Goal: Information Seeking & Learning: Check status

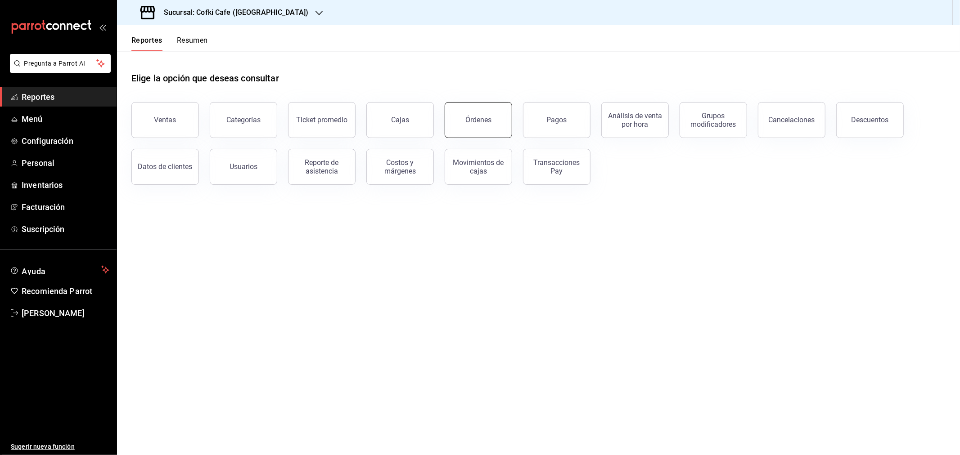
click at [478, 128] on button "Órdenes" at bounding box center [479, 120] width 68 height 36
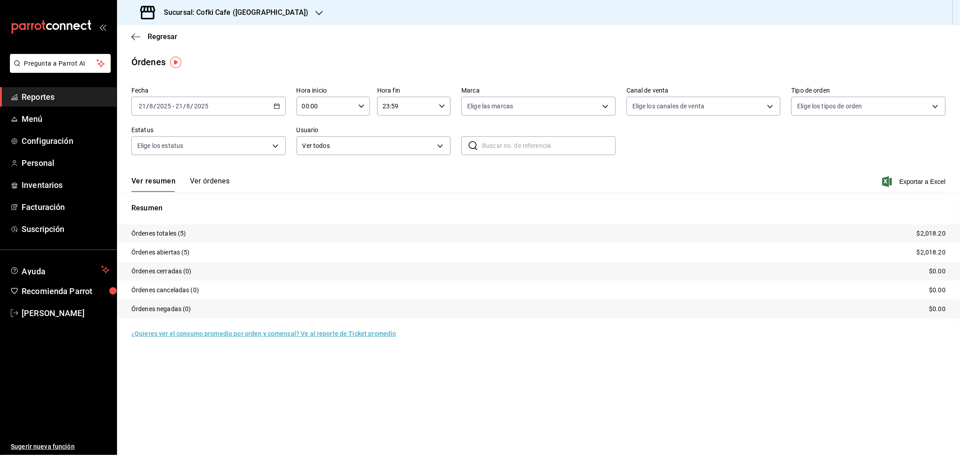
click at [231, 6] on div "Sucursal: Cofki Cafe ([GEOGRAPHIC_DATA])" at bounding box center [225, 12] width 202 height 25
click at [207, 41] on span "Cofki Kid-Friendly Café (MTY)" at bounding box center [165, 38] width 83 height 9
click at [211, 182] on button "Ver órdenes" at bounding box center [210, 184] width 40 height 15
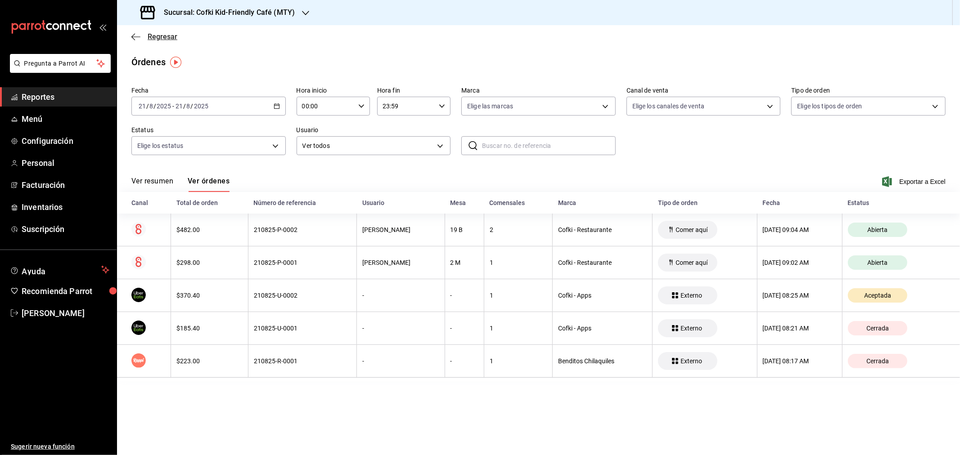
click at [158, 37] on span "Regresar" at bounding box center [163, 36] width 30 height 9
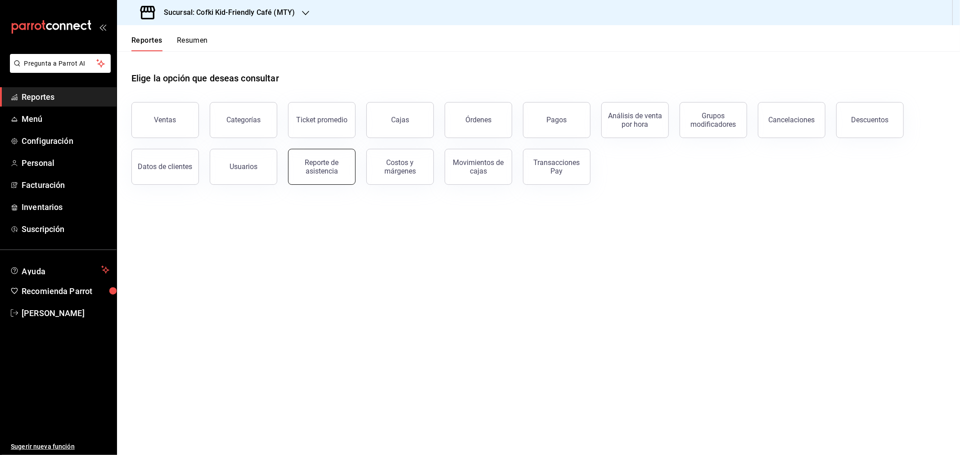
click at [336, 169] on div "Reporte de asistencia" at bounding box center [322, 166] width 56 height 17
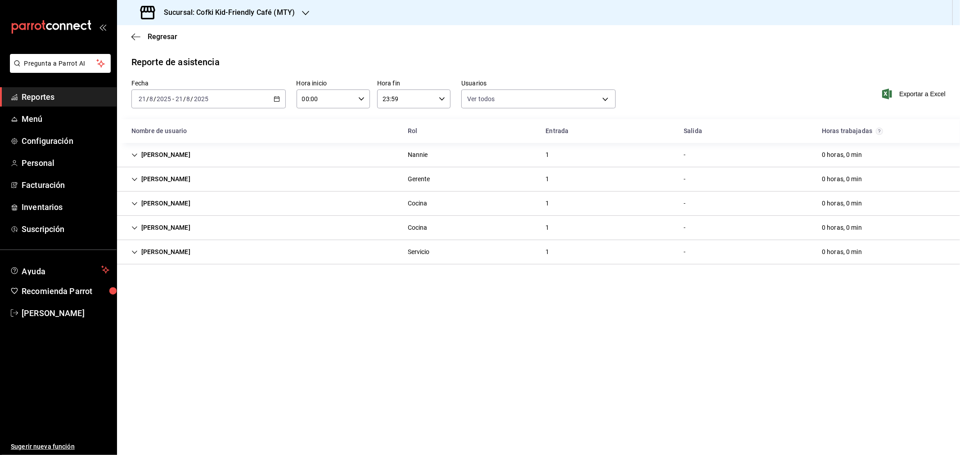
click at [305, 13] on icon "button" at bounding box center [305, 12] width 7 height 7
click at [210, 59] on div "Cofki Cafe ([GEOGRAPHIC_DATA])" at bounding box center [184, 58] width 121 height 9
click at [167, 36] on span "Regresar" at bounding box center [163, 36] width 30 height 9
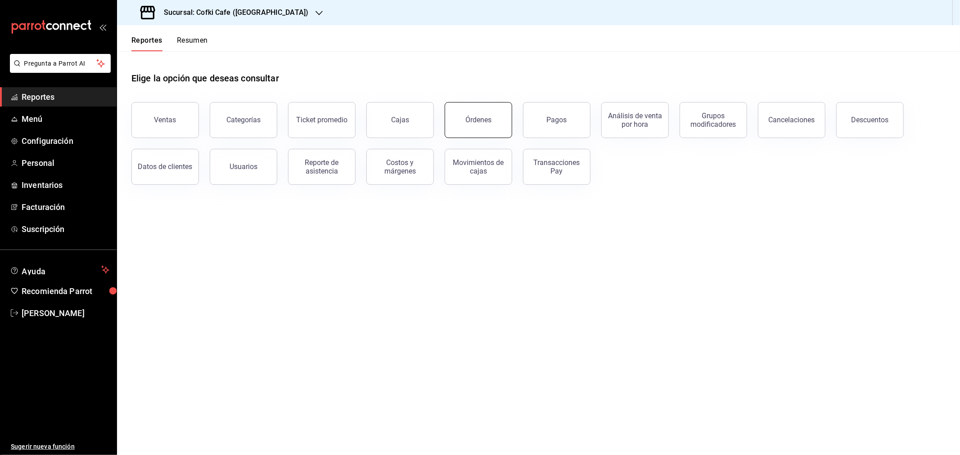
click at [484, 117] on div "Órdenes" at bounding box center [478, 120] width 26 height 9
click at [469, 125] on button "Órdenes" at bounding box center [479, 120] width 68 height 36
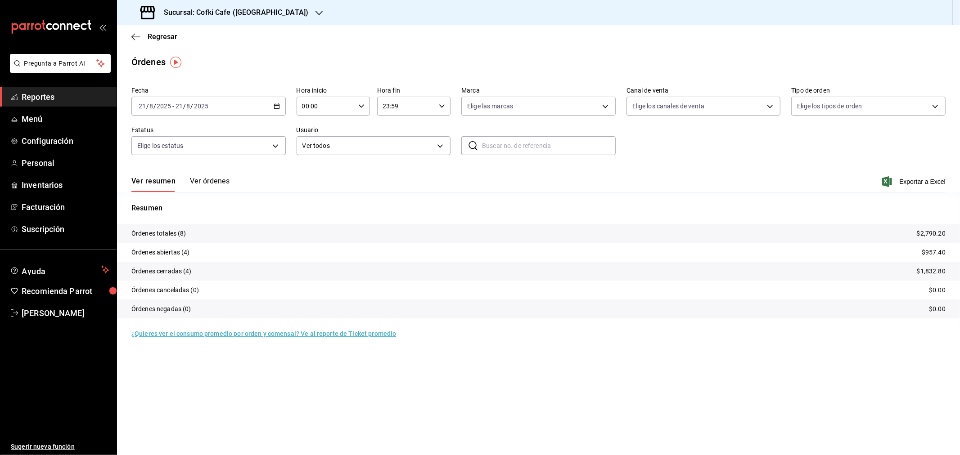
click at [193, 187] on button "Ver órdenes" at bounding box center [210, 184] width 40 height 15
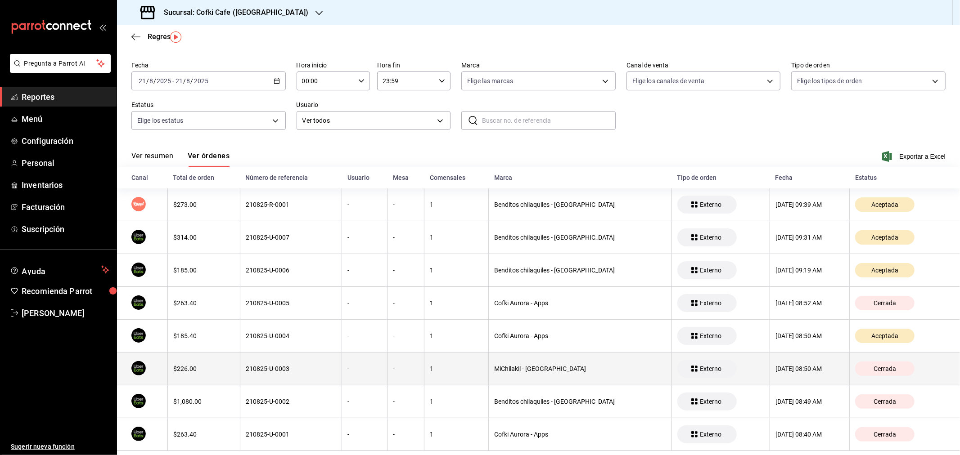
scroll to position [40, 0]
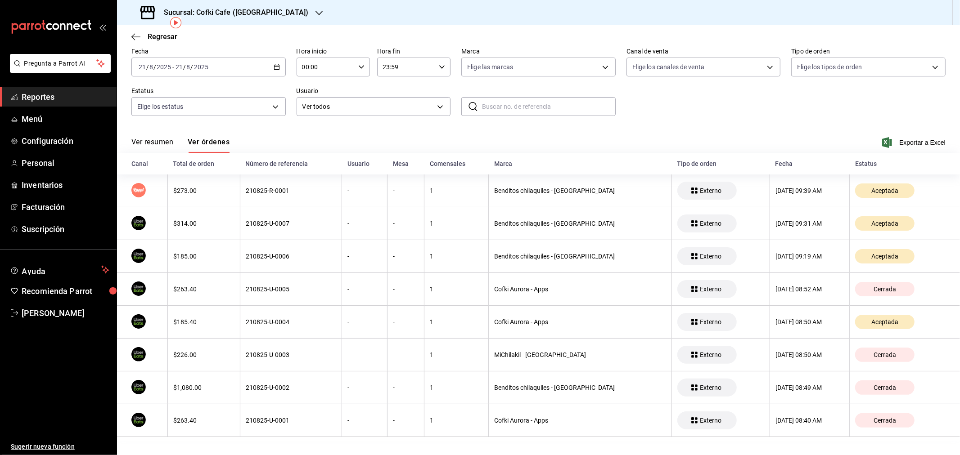
click at [247, 15] on h3 "Sucursal: Cofki Cafe ([GEOGRAPHIC_DATA])" at bounding box center [233, 12] width 152 height 11
click at [216, 41] on div "Cofki Kid-Friendly Café (MTY)" at bounding box center [184, 38] width 121 height 9
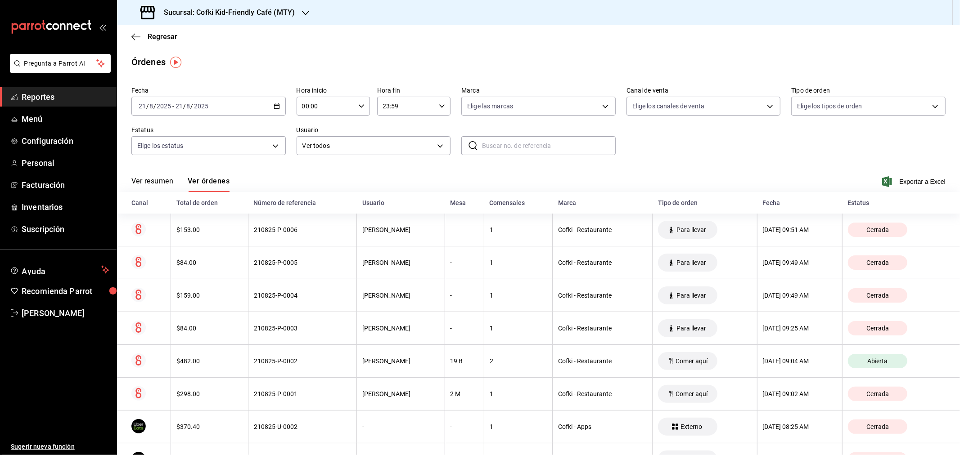
click at [151, 185] on button "Ver resumen" at bounding box center [152, 184] width 42 height 15
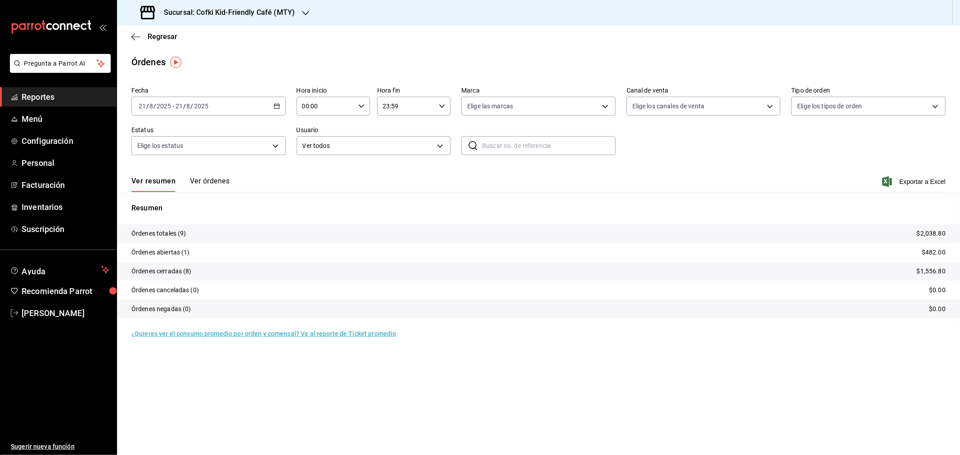
click at [201, 105] on input "2025" at bounding box center [201, 106] width 15 height 7
click at [154, 152] on span "Ayer" at bounding box center [174, 153] width 70 height 9
click at [919, 181] on span "Exportar a Excel" at bounding box center [915, 181] width 62 height 11
click at [269, 12] on h3 "Sucursal: Cofki Kid-Friendly Café (MTY)" at bounding box center [226, 12] width 138 height 11
click at [197, 56] on div "Cofki Cafe ([GEOGRAPHIC_DATA])" at bounding box center [184, 58] width 121 height 9
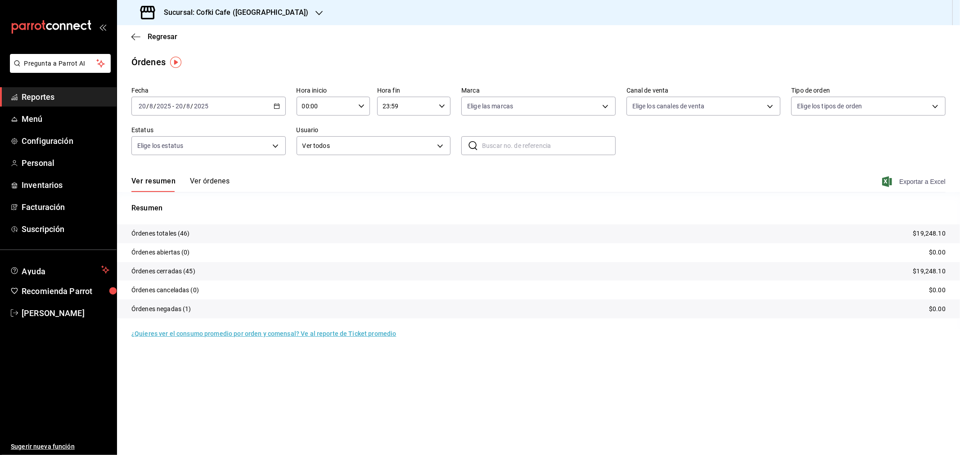
click at [911, 176] on span "Exportar a Excel" at bounding box center [915, 181] width 62 height 11
click at [163, 38] on span "Regresar" at bounding box center [163, 36] width 30 height 9
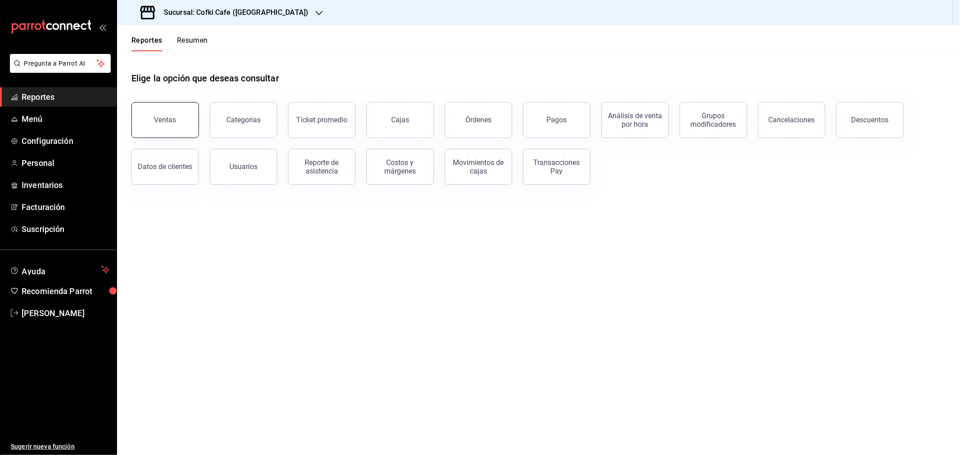
click at [169, 110] on button "Ventas" at bounding box center [165, 120] width 68 height 36
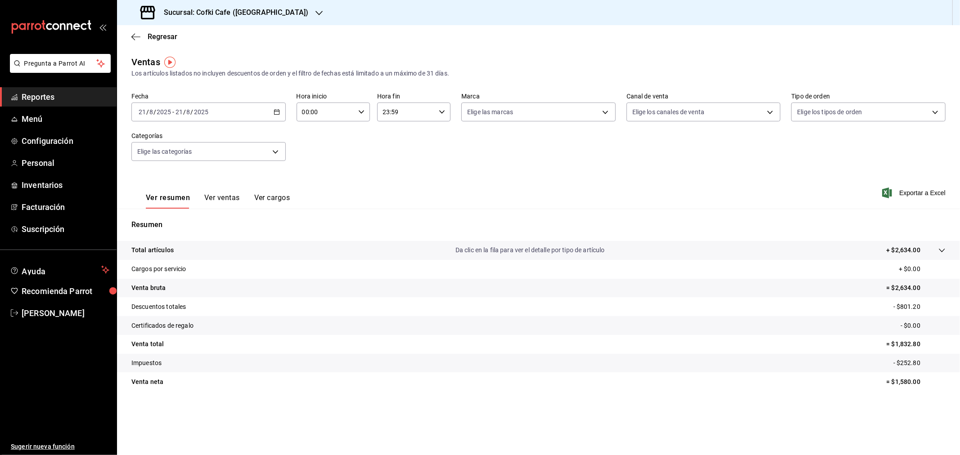
click at [197, 116] on div "2025-08-21 21 / 8 / 2025 - 2025-08-21 21 / 8 / 2025" at bounding box center [208, 112] width 154 height 19
click at [154, 158] on span "Ayer" at bounding box center [174, 159] width 70 height 9
click at [263, 22] on div "Sucursal: Cofki Cafe ([GEOGRAPHIC_DATA])" at bounding box center [225, 12] width 202 height 25
click at [194, 39] on span "Cofki Kid-Friendly Café (MTY)" at bounding box center [165, 38] width 83 height 9
click at [162, 38] on span "Regresar" at bounding box center [163, 36] width 30 height 9
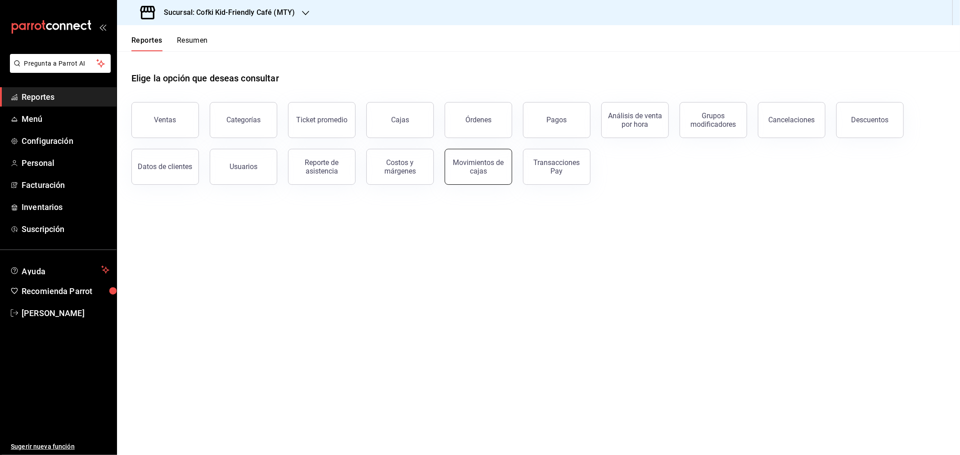
click at [465, 174] on div "Movimientos de cajas" at bounding box center [479, 166] width 56 height 17
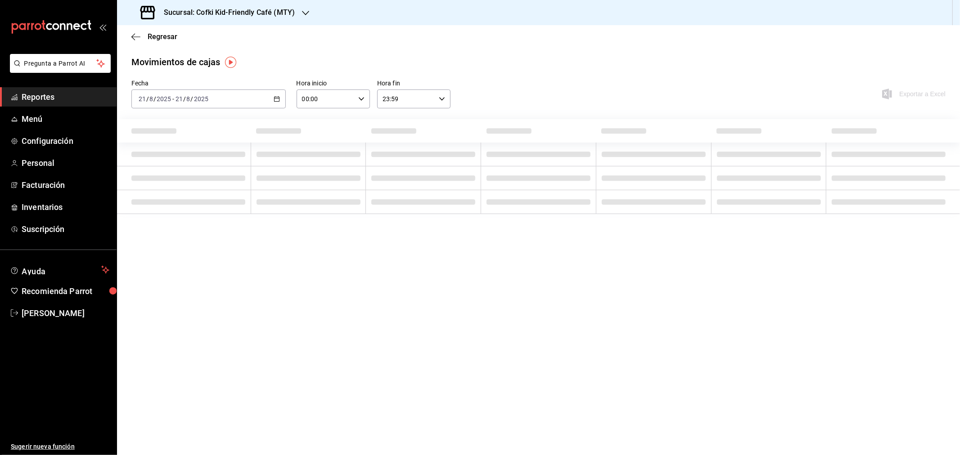
click at [213, 94] on div "2025-08-21 21 / 8 / 2025 - 2025-08-21 21 / 8 / 2025" at bounding box center [208, 99] width 154 height 19
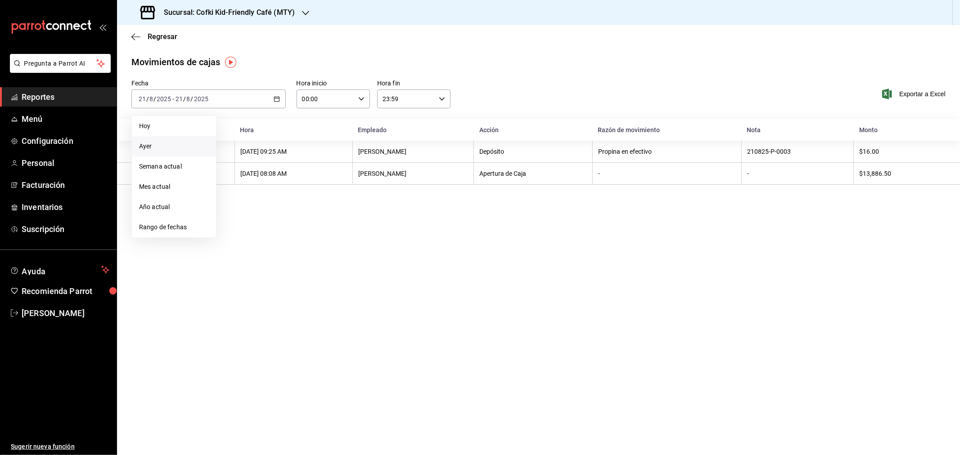
click at [157, 143] on span "Ayer" at bounding box center [174, 146] width 70 height 9
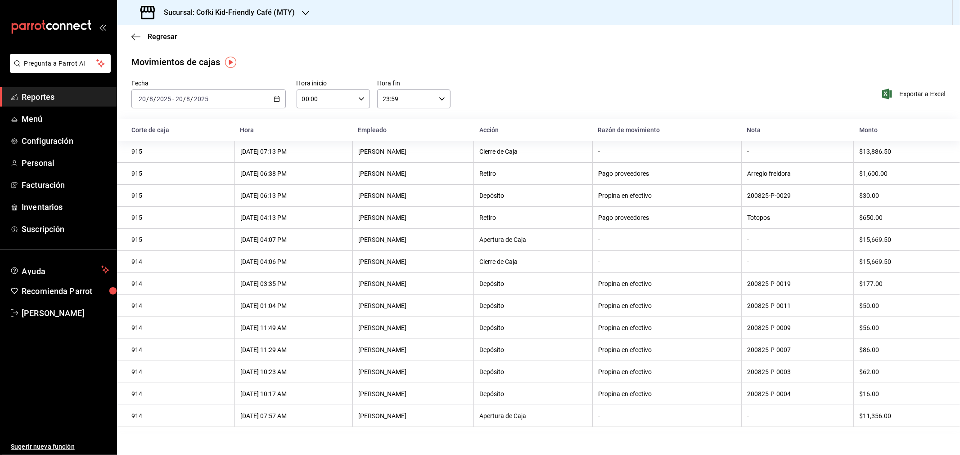
click at [281, 7] on h3 "Sucursal: Cofki Kid-Friendly Café (MTY)" at bounding box center [226, 12] width 138 height 11
click at [190, 54] on div "Cofki Cafe ([GEOGRAPHIC_DATA])" at bounding box center [184, 58] width 121 height 9
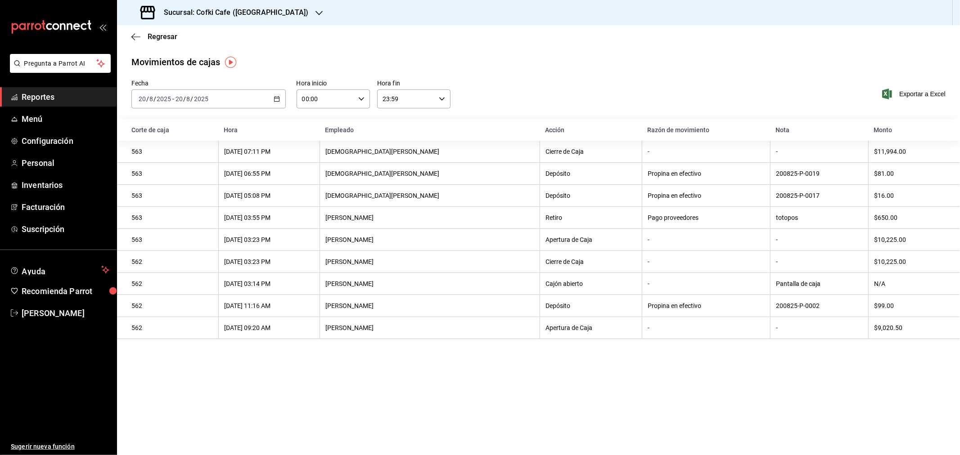
click at [56, 91] on span "Reportes" at bounding box center [66, 97] width 88 height 12
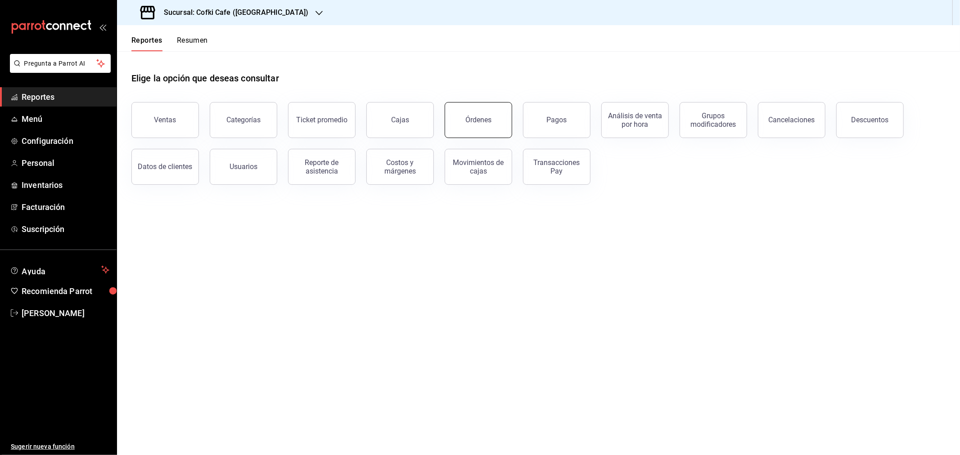
click at [484, 119] on div "Órdenes" at bounding box center [478, 120] width 26 height 9
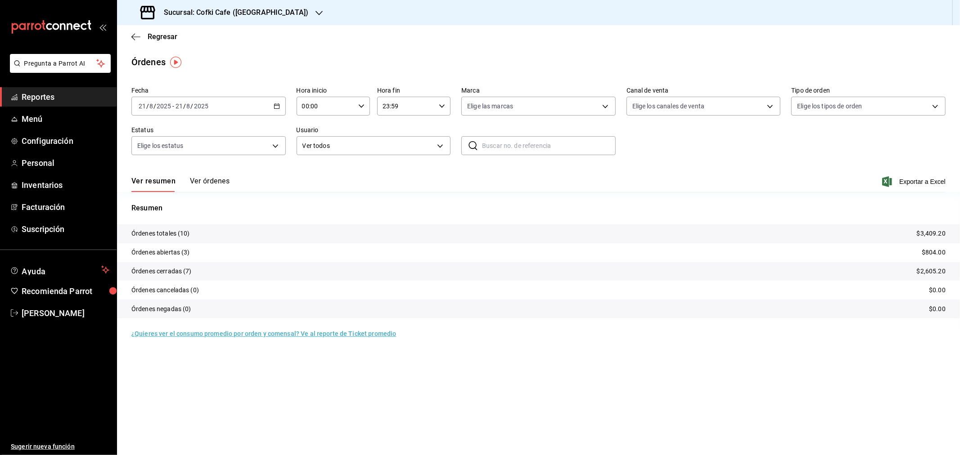
click at [219, 180] on button "Ver órdenes" at bounding box center [210, 184] width 40 height 15
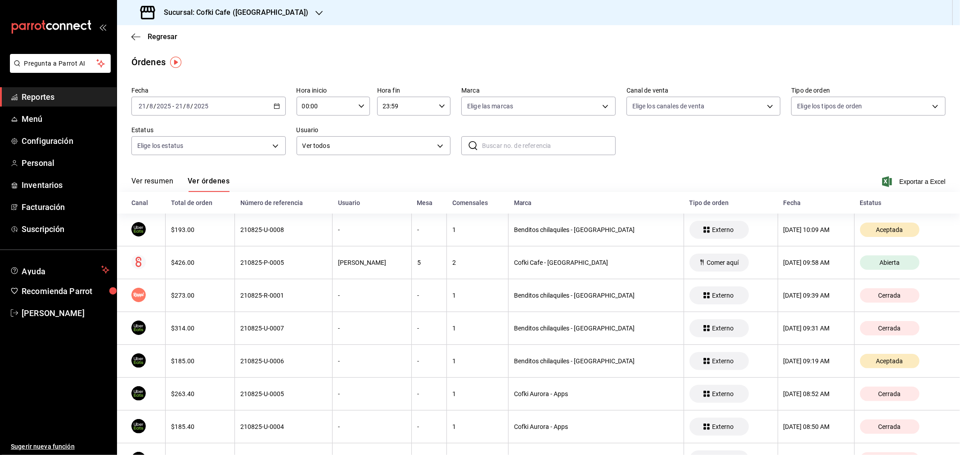
click at [268, 9] on h3 "Sucursal: Cofki Cafe ([GEOGRAPHIC_DATA])" at bounding box center [233, 12] width 152 height 11
click at [183, 33] on div "Cofki Kid-Friendly Café (MTY)" at bounding box center [184, 39] width 135 height 20
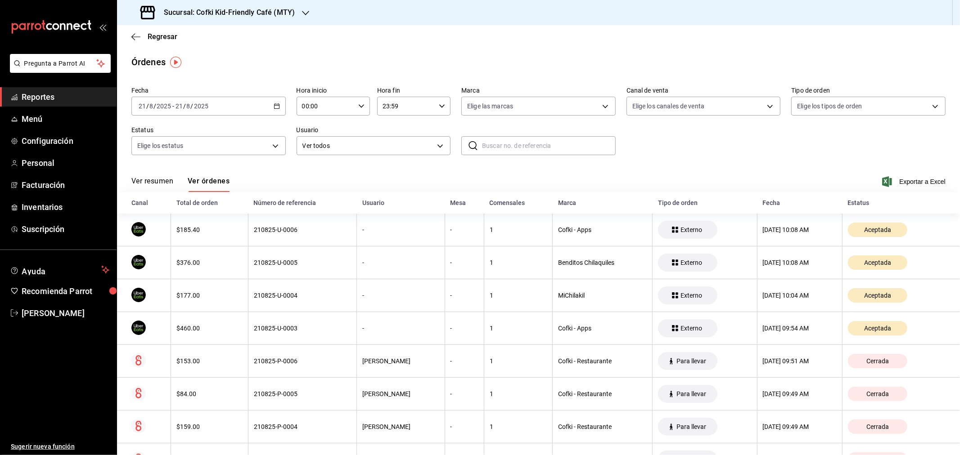
click at [152, 181] on button "Ver resumen" at bounding box center [152, 184] width 42 height 15
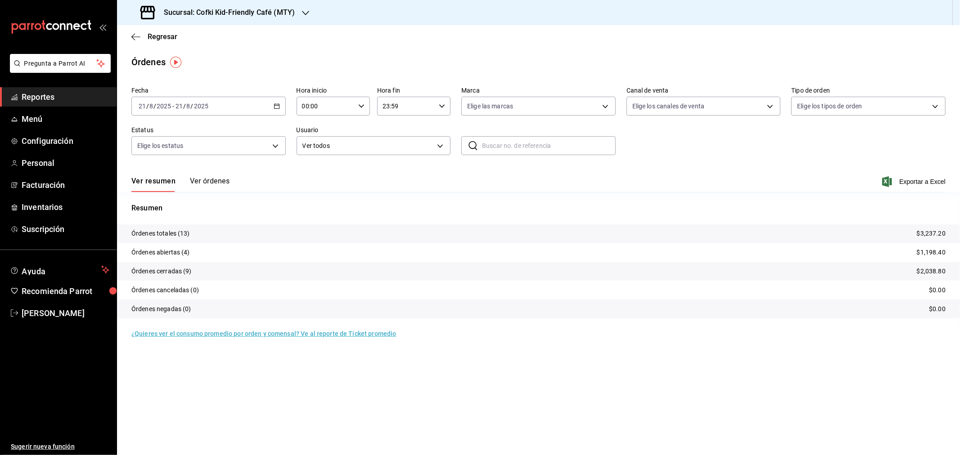
click at [226, 176] on div "Ver resumen Ver órdenes Exportar a Excel" at bounding box center [538, 179] width 814 height 26
click at [219, 184] on button "Ver órdenes" at bounding box center [210, 184] width 40 height 15
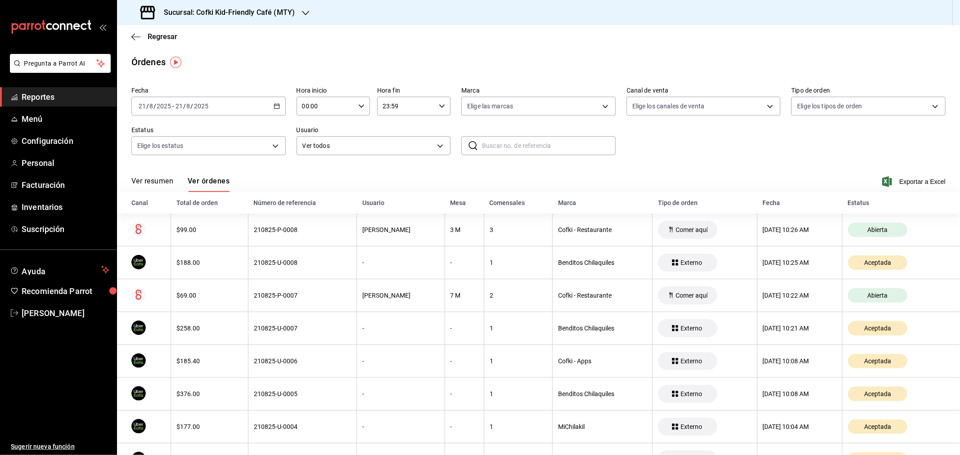
click at [141, 178] on button "Ver resumen" at bounding box center [152, 184] width 42 height 15
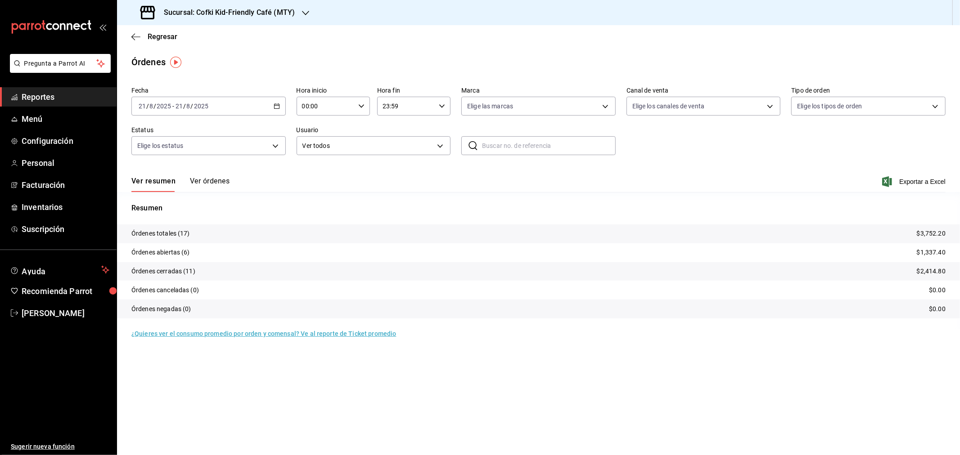
click at [266, 10] on h3 "Sucursal: Cofki Kid-Friendly Café (MTY)" at bounding box center [226, 12] width 138 height 11
click at [194, 59] on div "Cofki Cafe ([GEOGRAPHIC_DATA])" at bounding box center [184, 58] width 121 height 9
click at [208, 180] on button "Ver órdenes" at bounding box center [210, 184] width 40 height 15
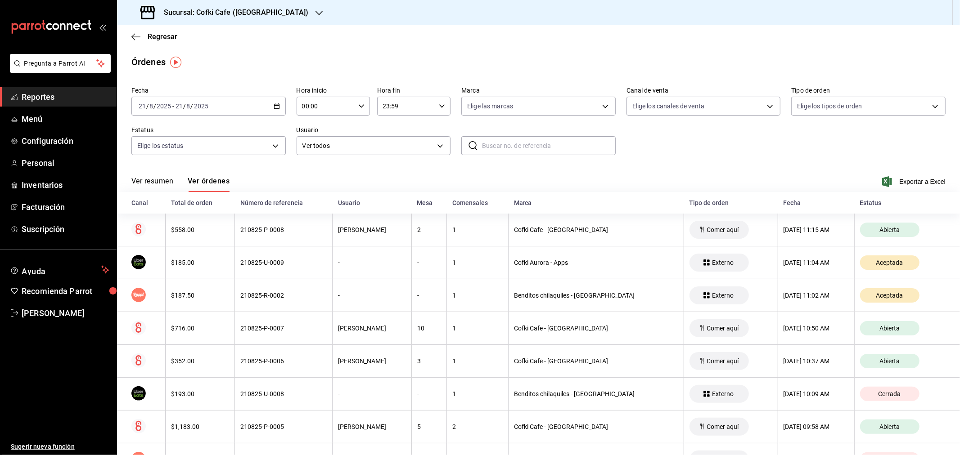
click at [154, 185] on button "Ver resumen" at bounding box center [152, 184] width 42 height 15
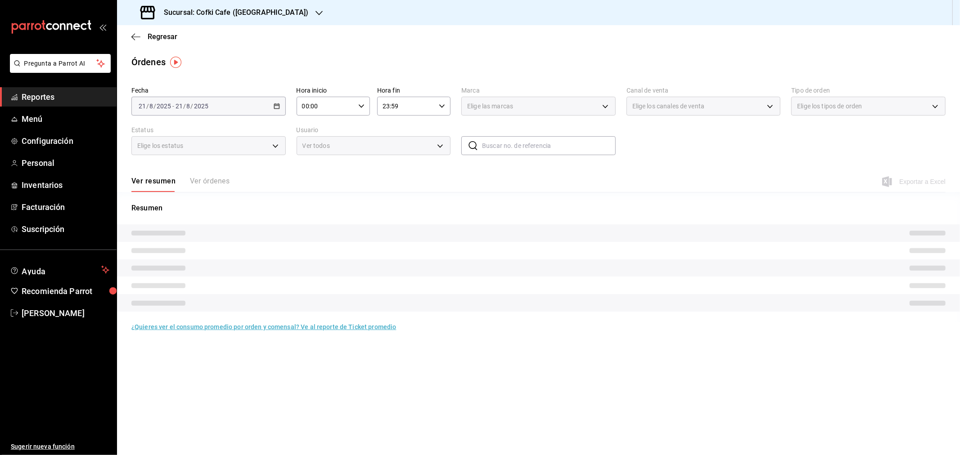
click at [264, 16] on h3 "Sucursal: Cofki Cafe ([GEOGRAPHIC_DATA])" at bounding box center [233, 12] width 152 height 11
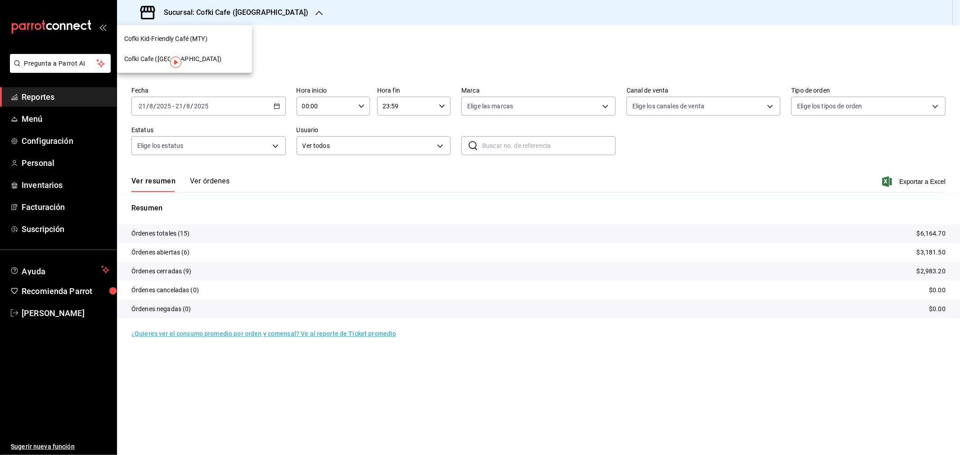
click at [213, 39] on div "Cofki Kid-Friendly Café (MTY)" at bounding box center [184, 38] width 121 height 9
click at [214, 179] on button "Ver órdenes" at bounding box center [210, 184] width 40 height 15
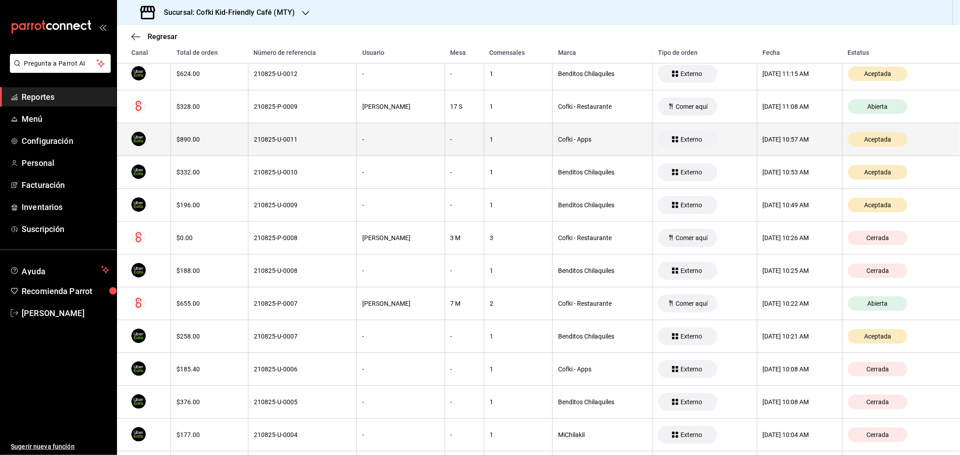
scroll to position [200, 0]
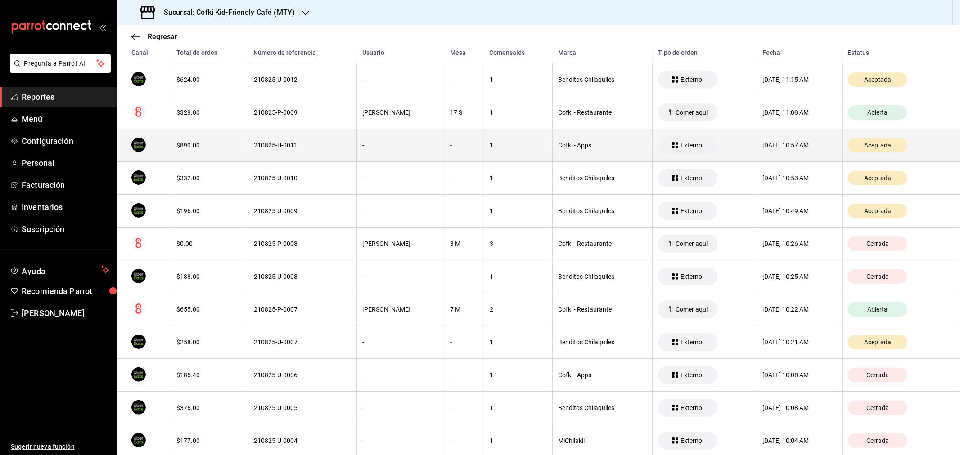
click at [181, 149] on div "$890.00" at bounding box center [209, 145] width 66 height 7
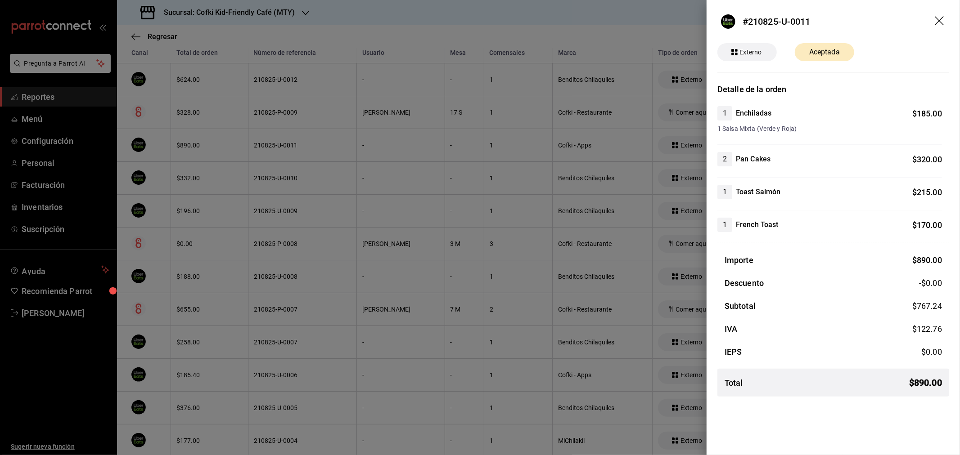
click at [941, 23] on icon "drag" at bounding box center [940, 21] width 11 height 11
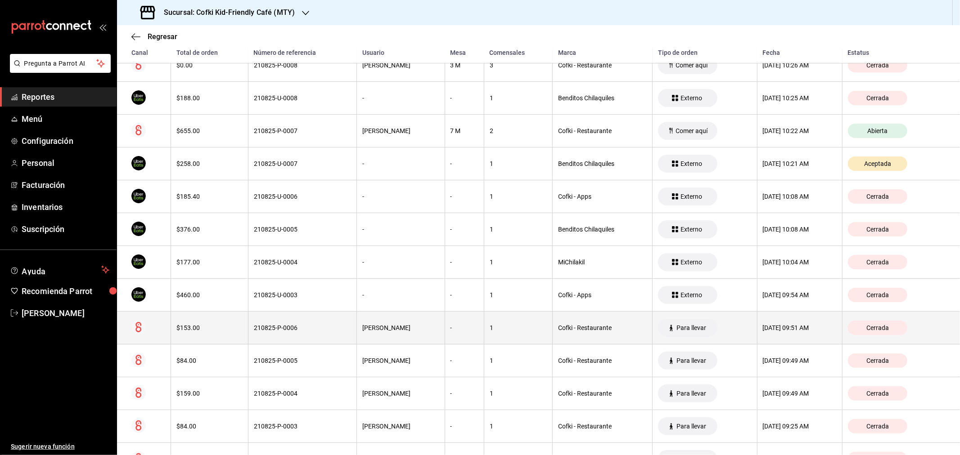
scroll to position [400, 0]
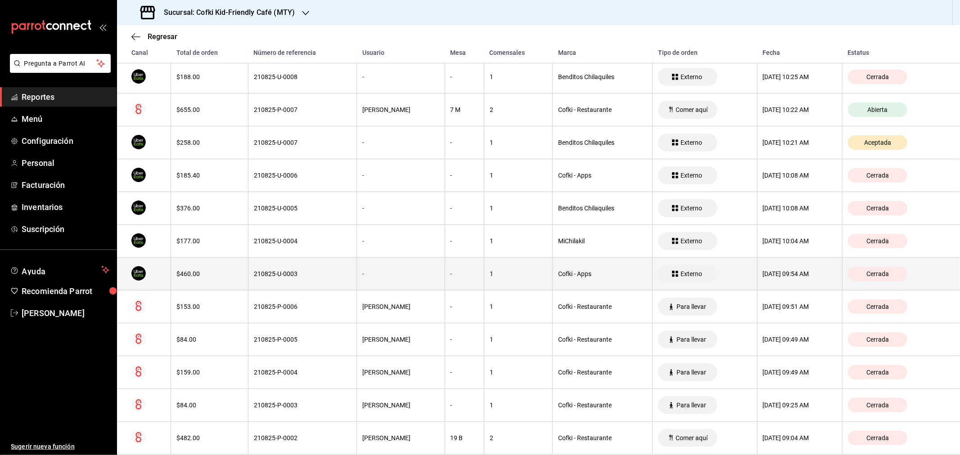
click at [201, 271] on div "$460.00" at bounding box center [209, 273] width 66 height 7
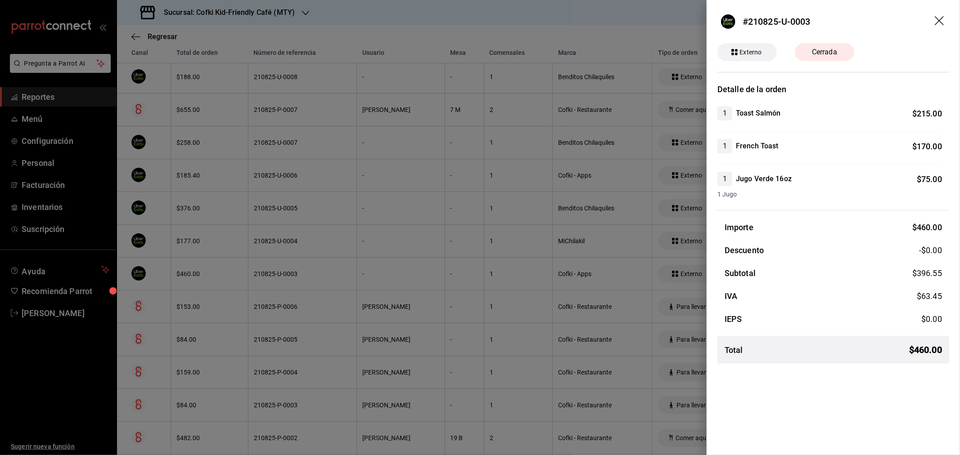
drag, startPoint x: 942, startPoint y: 18, endPoint x: 929, endPoint y: 23, distance: 13.4
click at [942, 18] on icon "drag" at bounding box center [940, 21] width 11 height 11
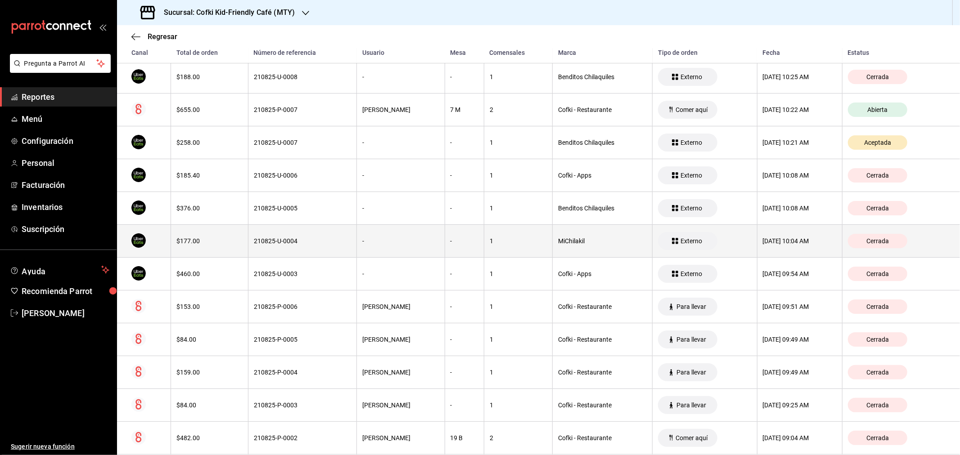
click at [194, 242] on div "$177.00" at bounding box center [209, 241] width 66 height 7
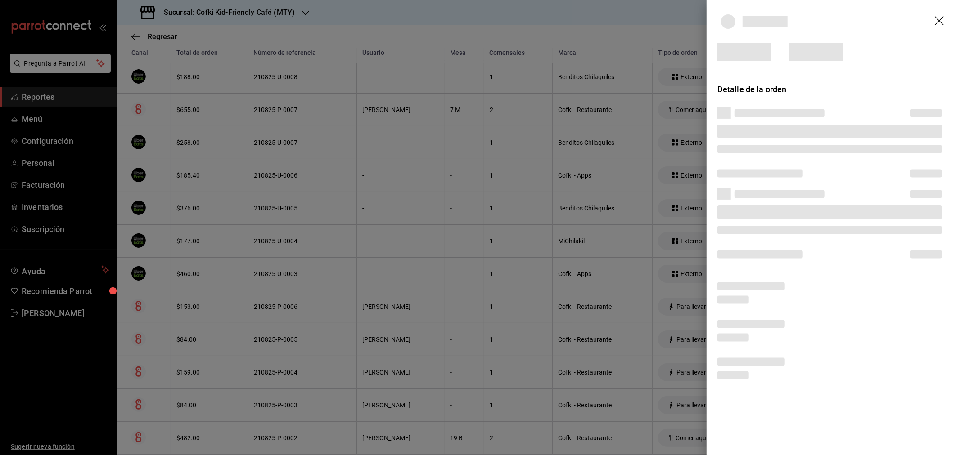
click at [940, 18] on header at bounding box center [833, 21] width 253 height 43
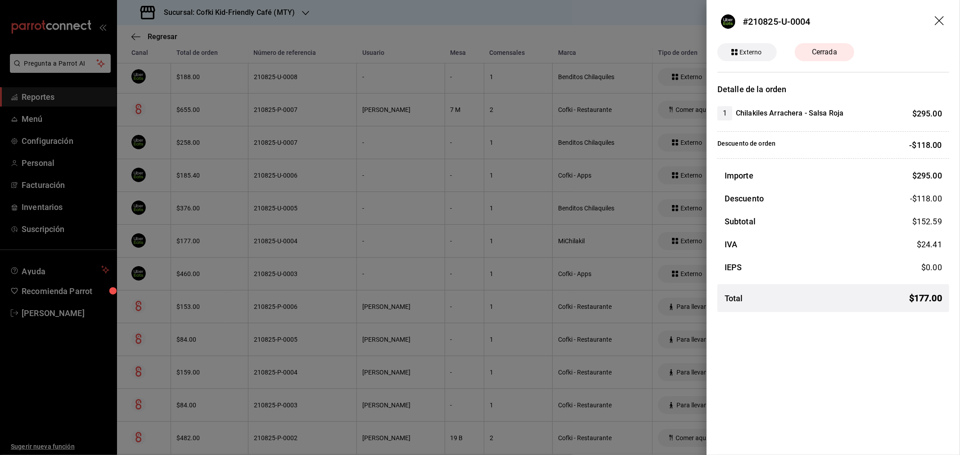
click at [939, 19] on icon "drag" at bounding box center [940, 21] width 11 height 11
